Goal: Task Accomplishment & Management: Use online tool/utility

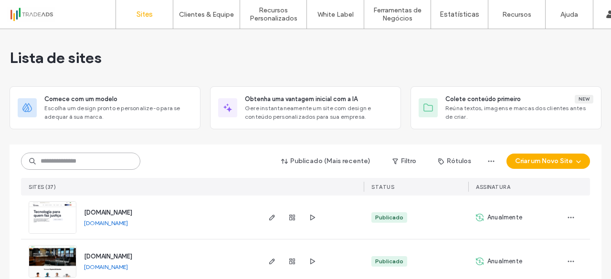
click at [66, 162] on input at bounding box center [80, 161] width 119 height 17
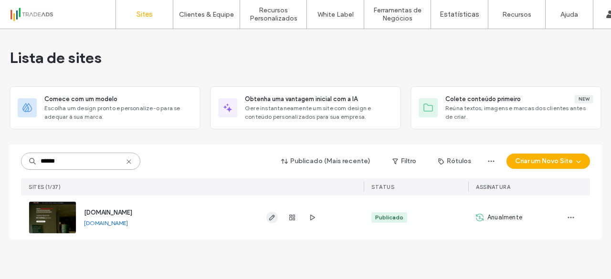
type input "******"
click at [273, 218] on use "button" at bounding box center [272, 218] width 6 height 6
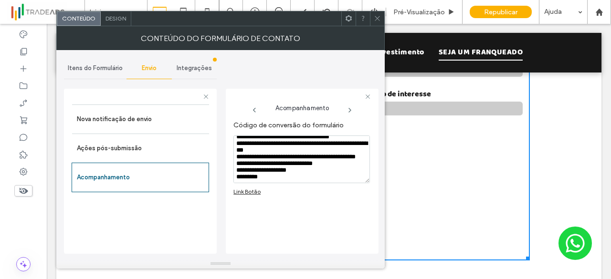
click at [295, 164] on textarea "**********" at bounding box center [301, 160] width 137 height 48
click at [375, 15] on icon at bounding box center [377, 18] width 7 height 7
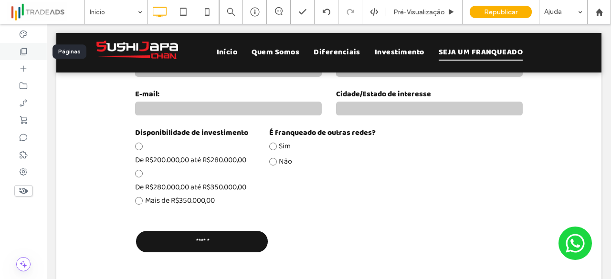
click at [23, 54] on icon at bounding box center [24, 52] width 10 height 10
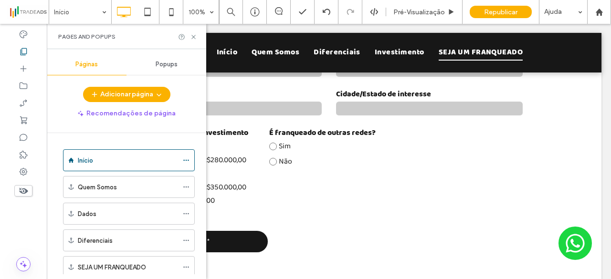
click at [165, 69] on div "Popups" at bounding box center [167, 64] width 80 height 21
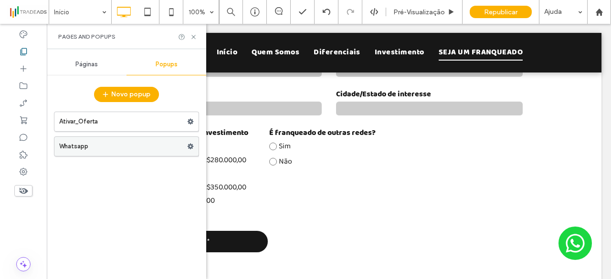
click at [121, 148] on label "Whatsapp" at bounding box center [123, 146] width 128 height 19
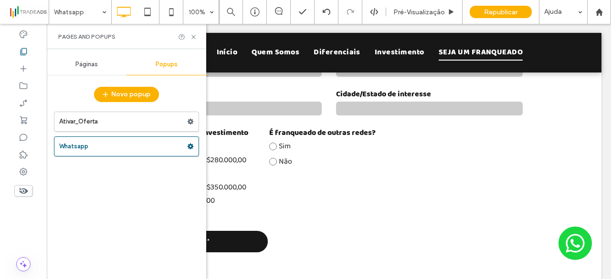
click at [193, 37] on div at bounding box center [305, 139] width 611 height 279
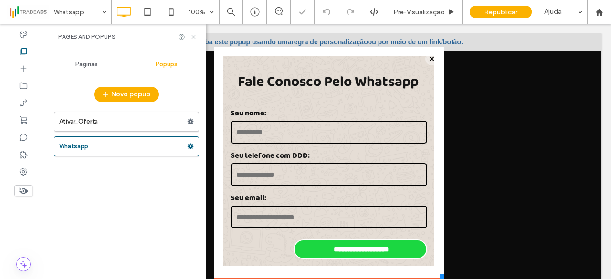
click at [193, 35] on icon at bounding box center [193, 36] width 7 height 7
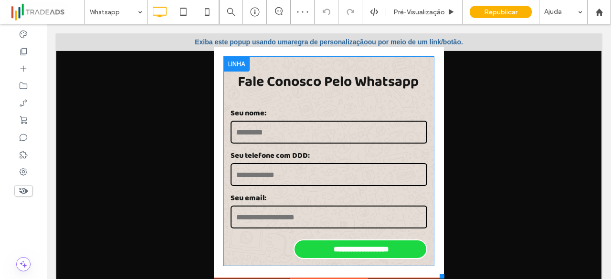
click at [322, 150] on label "Seu telefone com DDD:" at bounding box center [329, 156] width 197 height 12
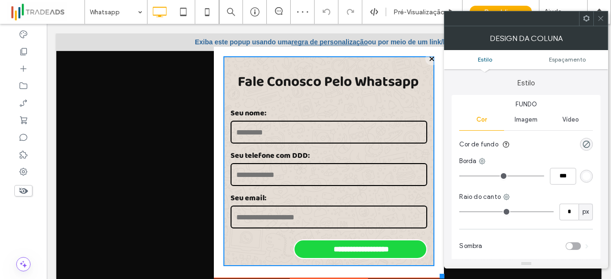
click at [589, 18] on use at bounding box center [586, 18] width 6 height 6
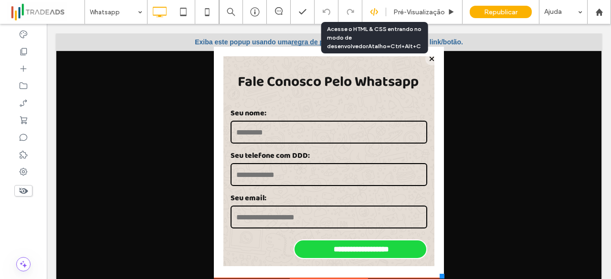
click at [371, 11] on icon at bounding box center [374, 12] width 9 height 9
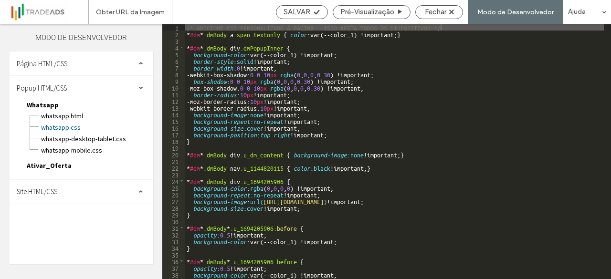
click at [303, 167] on div "/* ADICIONE CSS PERSONALIZADO À PÁGINA - ISSO AFETA TODOS OS DISPOSITIVOS */ * …" at bounding box center [476, 158] width 582 height 269
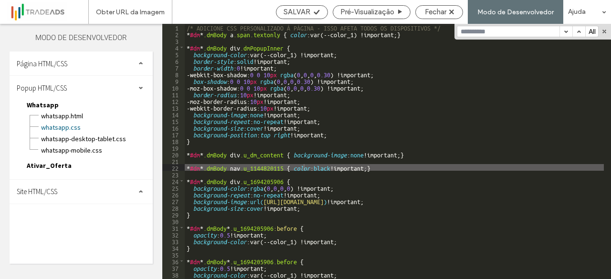
type input "**********"
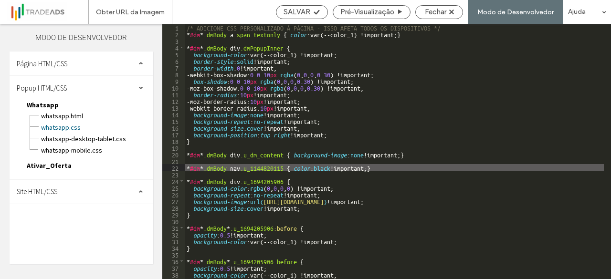
click at [70, 117] on span "Whatsapp.html" at bounding box center [93, 116] width 104 height 10
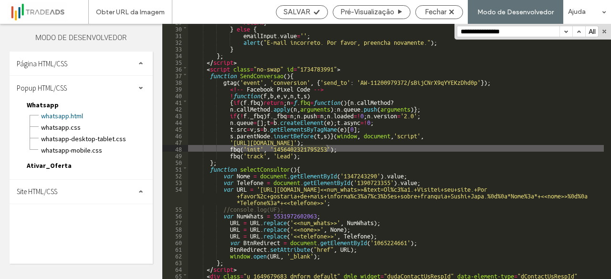
scroll to position [193, 0]
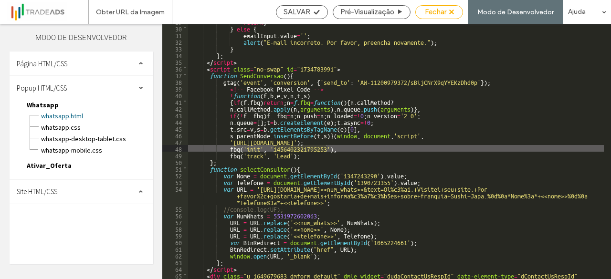
click at [441, 10] on span "Fechar" at bounding box center [435, 12] width 21 height 9
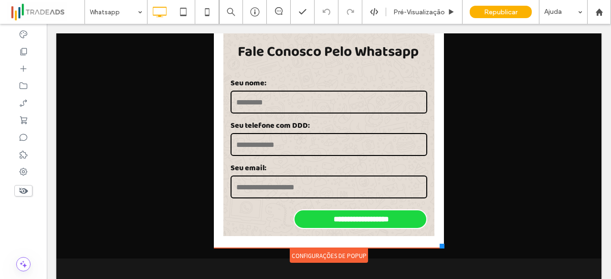
scroll to position [0, 0]
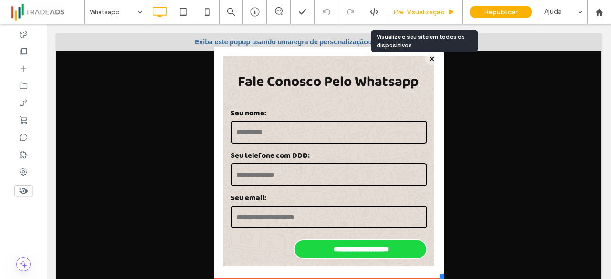
click at [418, 11] on span "Pré-Visualizaçāo" at bounding box center [419, 12] width 52 height 8
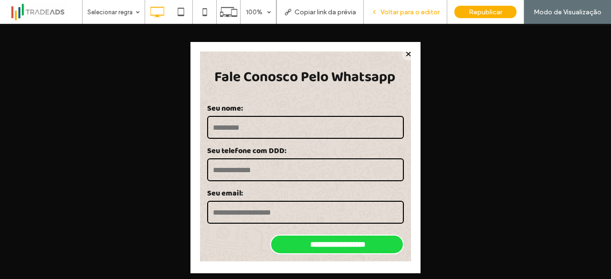
click at [398, 9] on span "Voltar para o editor" at bounding box center [410, 12] width 59 height 8
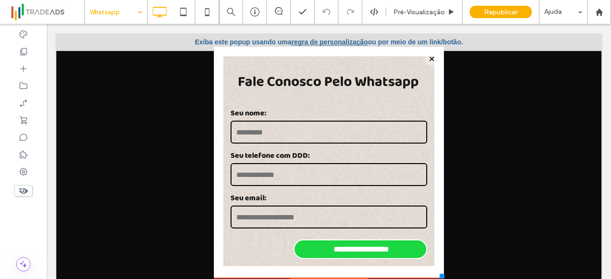
click at [114, 8] on input at bounding box center [114, 12] width 48 height 24
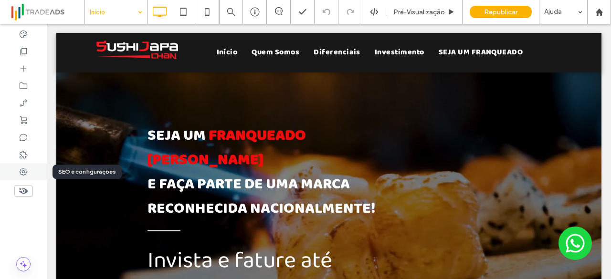
click at [30, 168] on div at bounding box center [23, 171] width 47 height 17
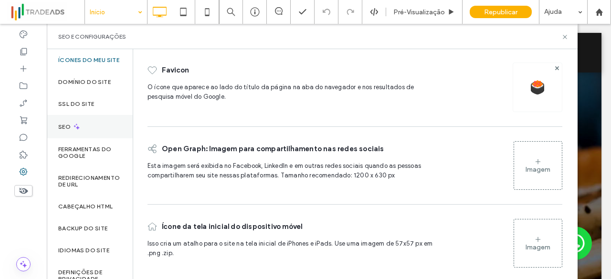
scroll to position [37, 0]
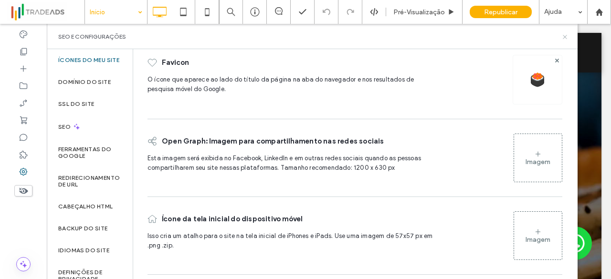
click at [566, 38] on icon at bounding box center [564, 36] width 7 height 7
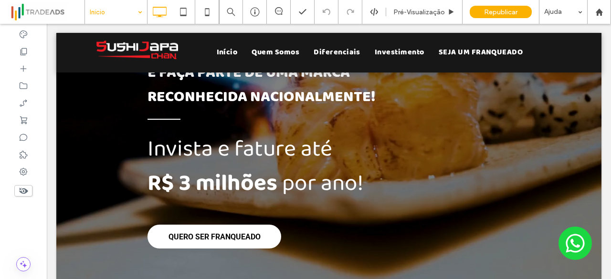
scroll to position [0, 0]
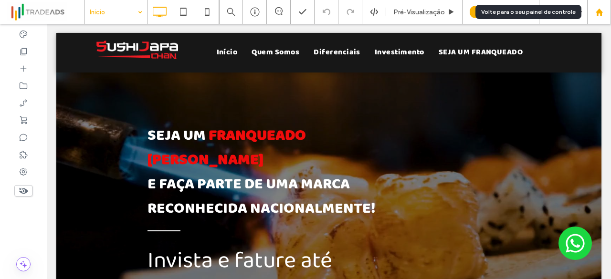
click at [598, 12] on use at bounding box center [598, 11] width 7 height 7
